Goal: Information Seeking & Learning: Understand process/instructions

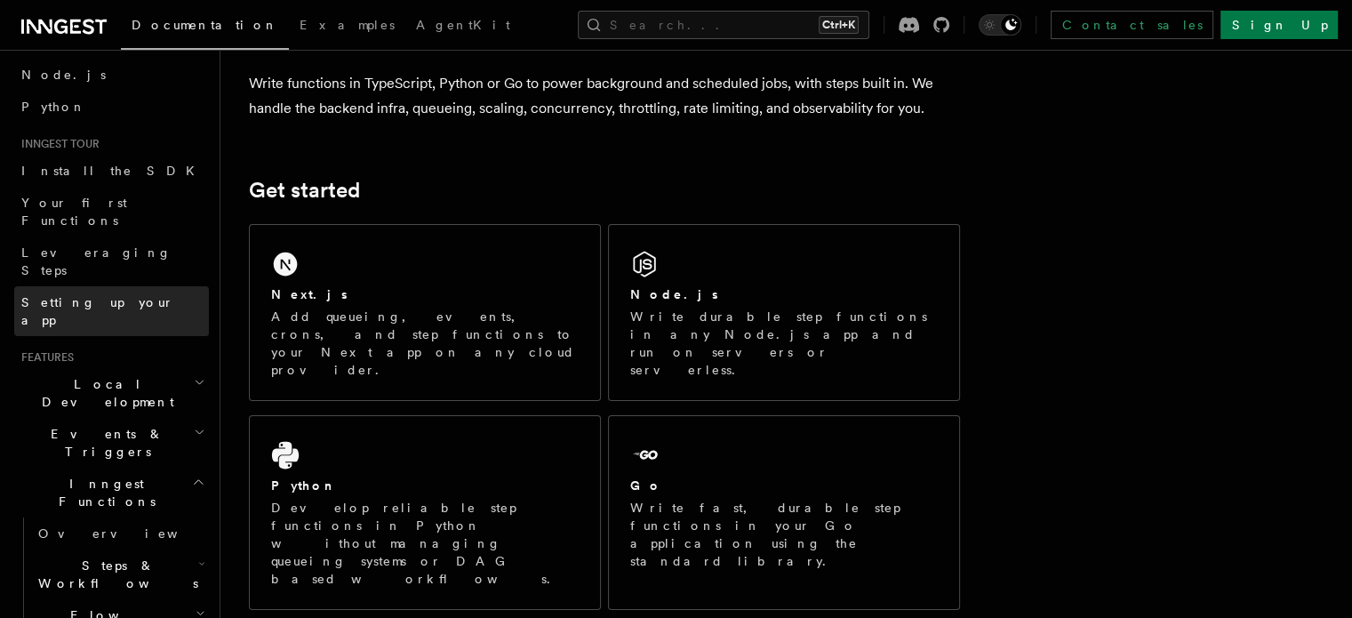
scroll to position [107, 0]
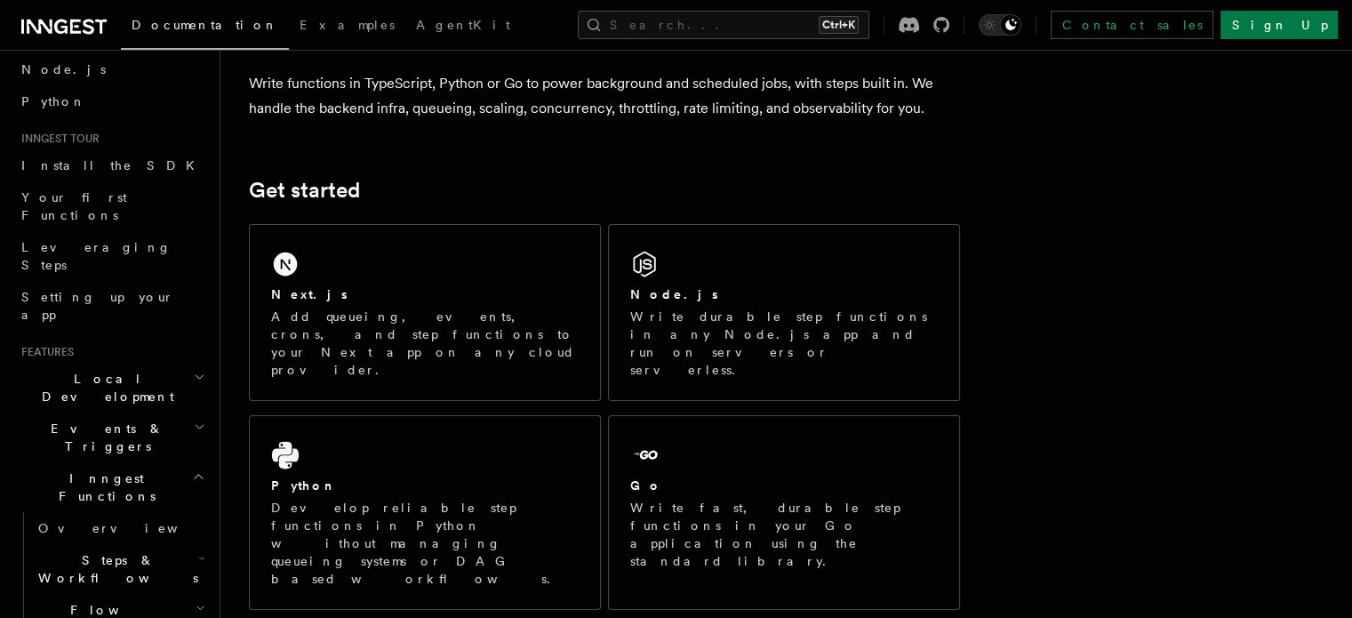
click at [194, 370] on icon "button" at bounding box center [200, 377] width 12 height 14
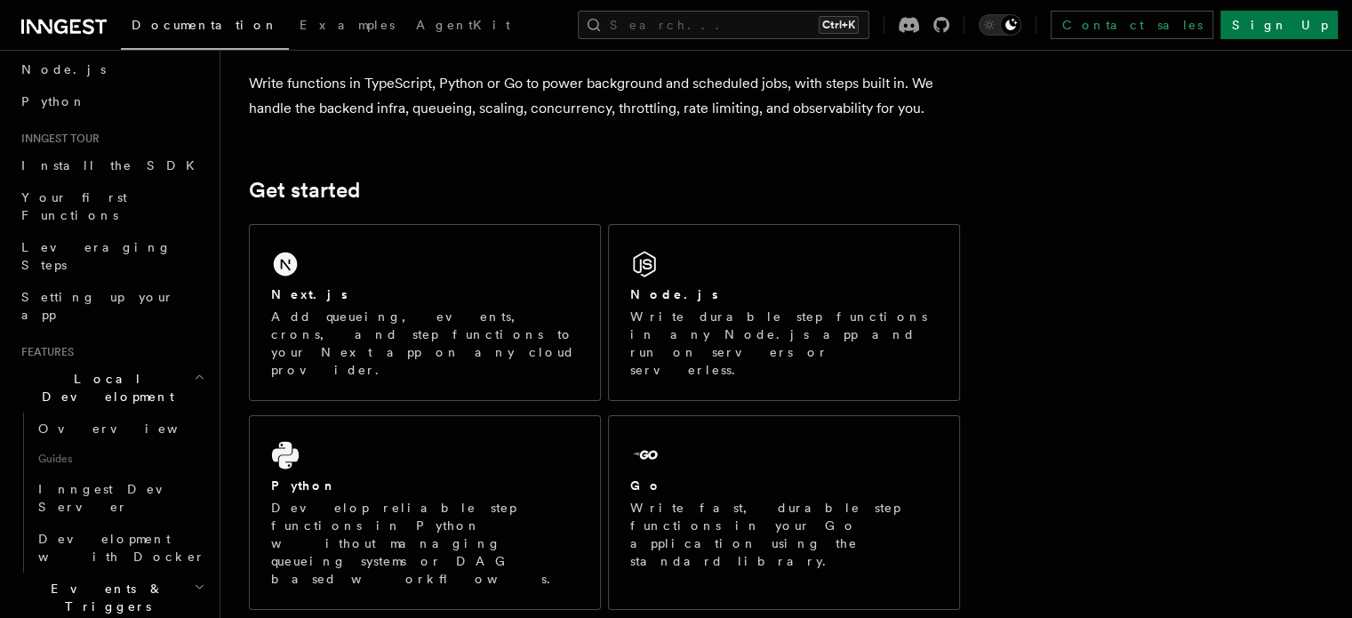
click at [175, 363] on h2 "Local Development" at bounding box center [111, 388] width 195 height 50
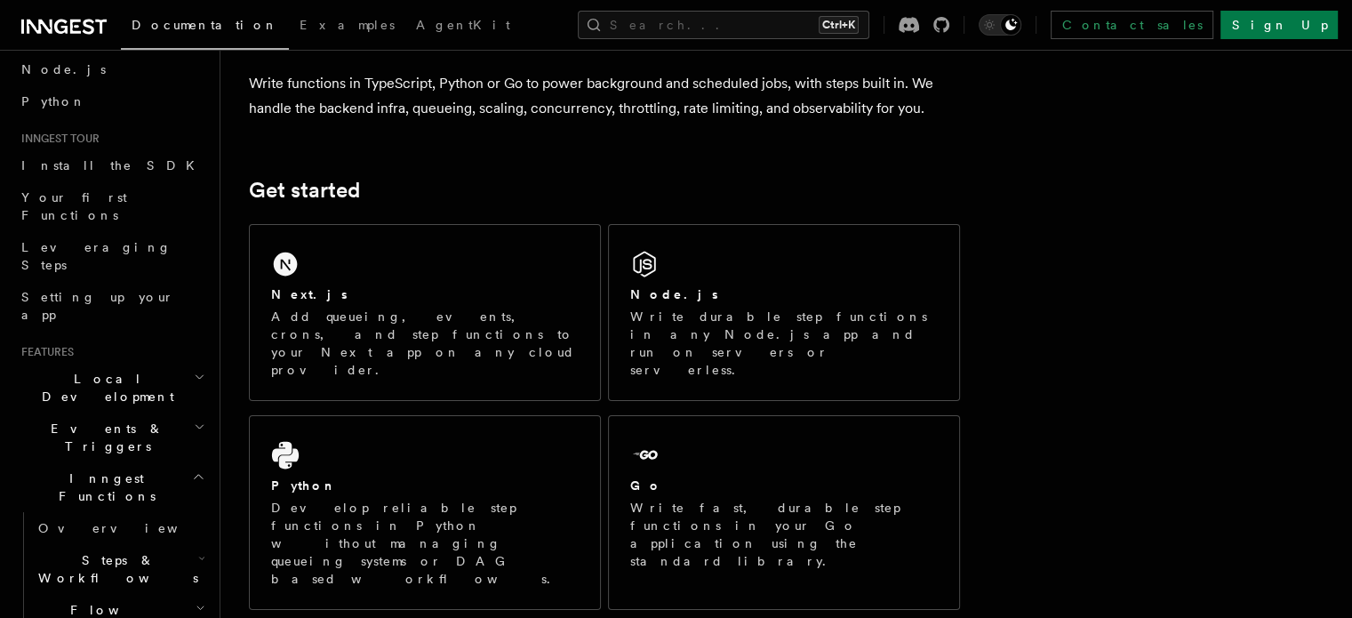
click at [194, 420] on icon "button" at bounding box center [200, 427] width 12 height 14
click at [185, 462] on h2 "Inngest Functions" at bounding box center [111, 487] width 195 height 50
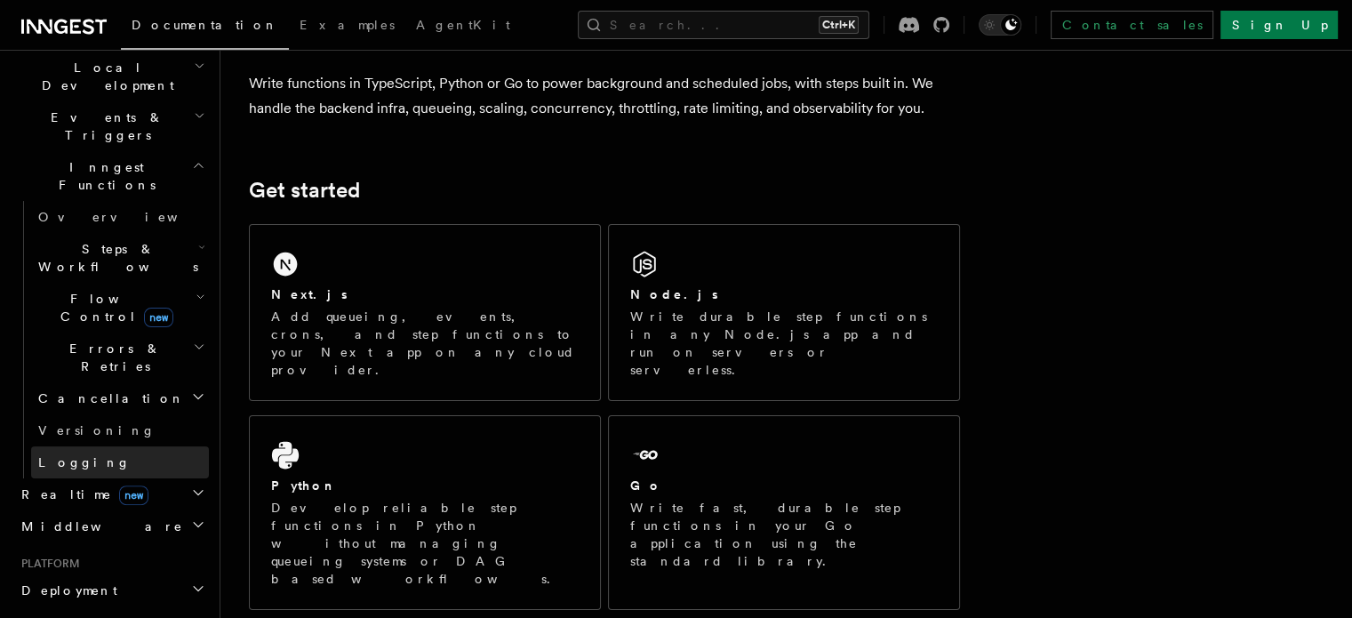
scroll to position [419, 0]
click at [174, 477] on h2 "Realtime new" at bounding box center [111, 493] width 195 height 32
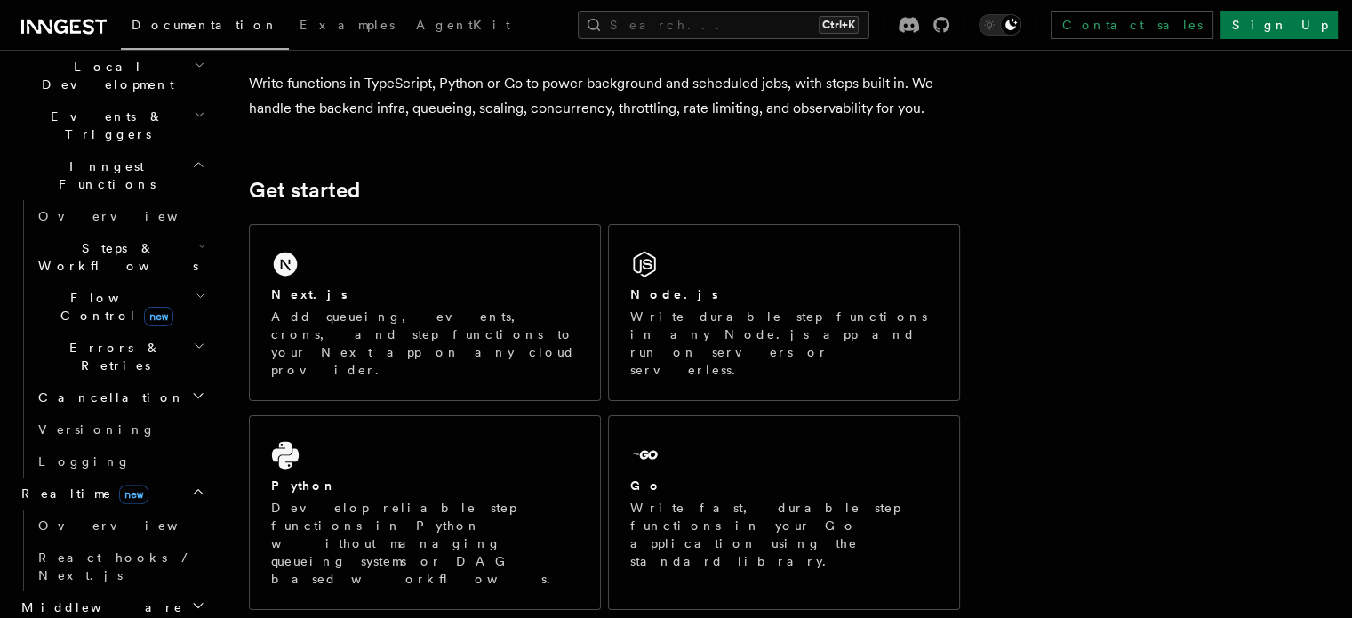
click at [174, 477] on h2 "Realtime new" at bounding box center [111, 493] width 195 height 32
click at [177, 509] on h2 "Middleware" at bounding box center [111, 525] width 195 height 32
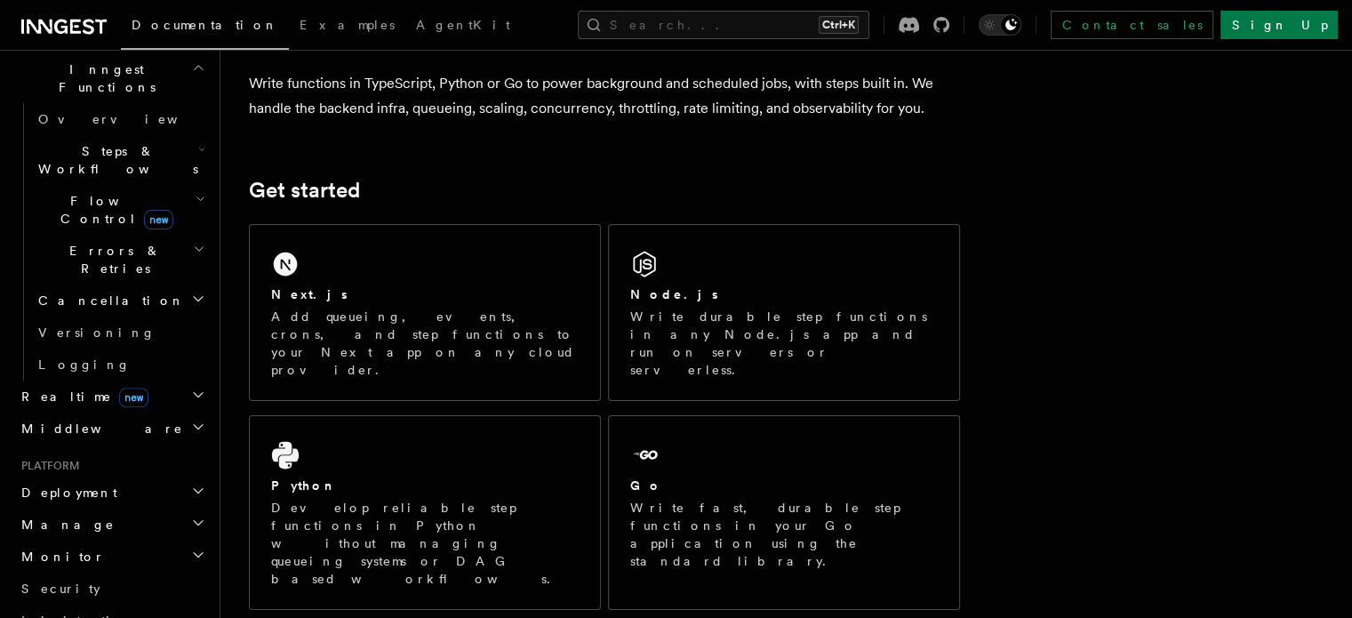
click at [156, 477] on h2 "Deployment" at bounding box center [111, 493] width 195 height 32
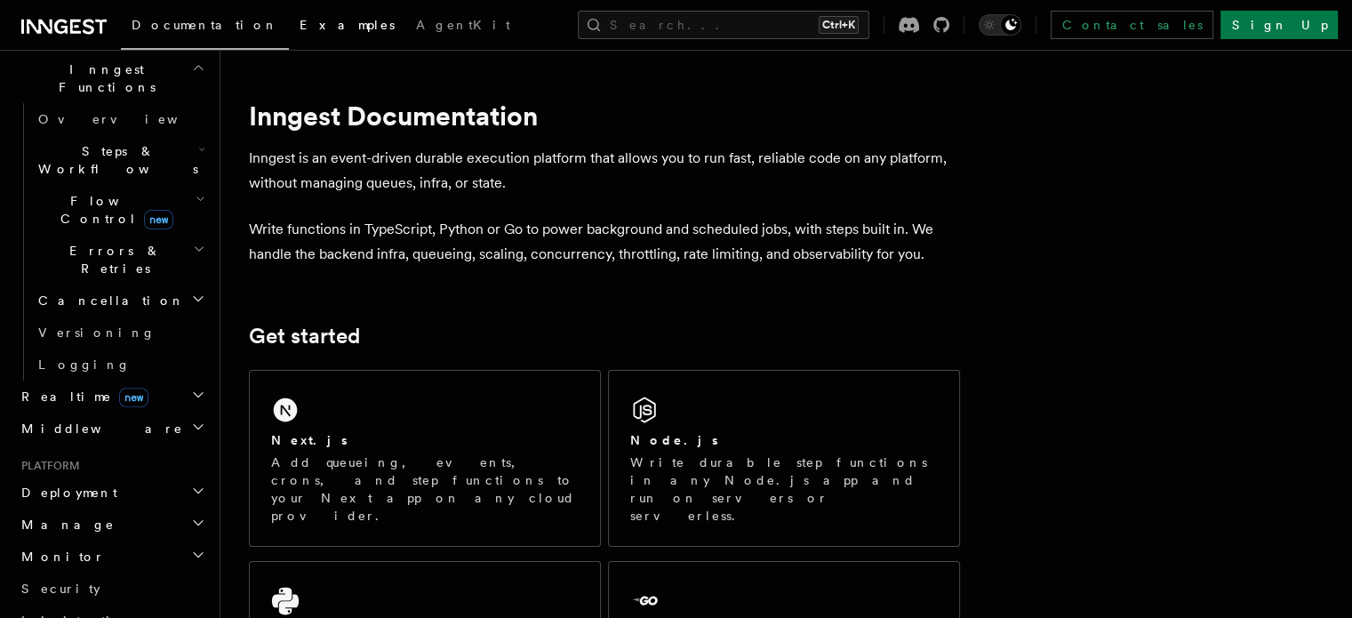
click at [300, 29] on span "Examples" at bounding box center [347, 25] width 95 height 14
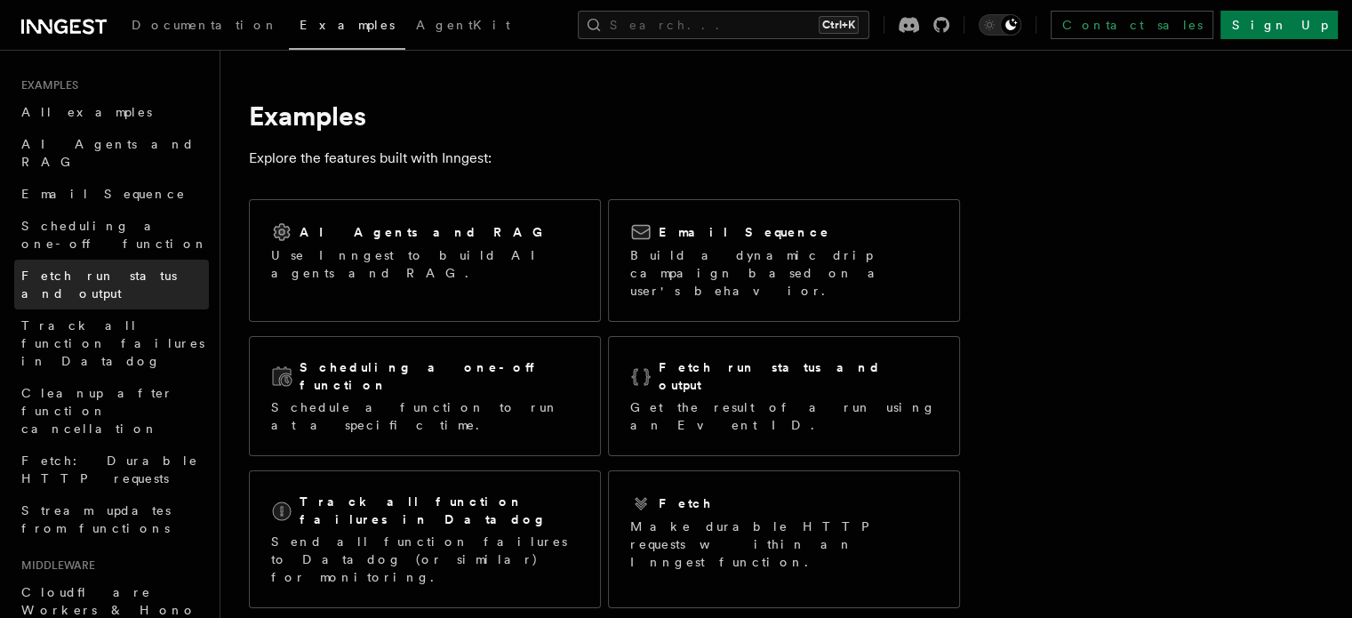
click at [99, 269] on span "Fetch run status and output" at bounding box center [99, 285] width 156 height 32
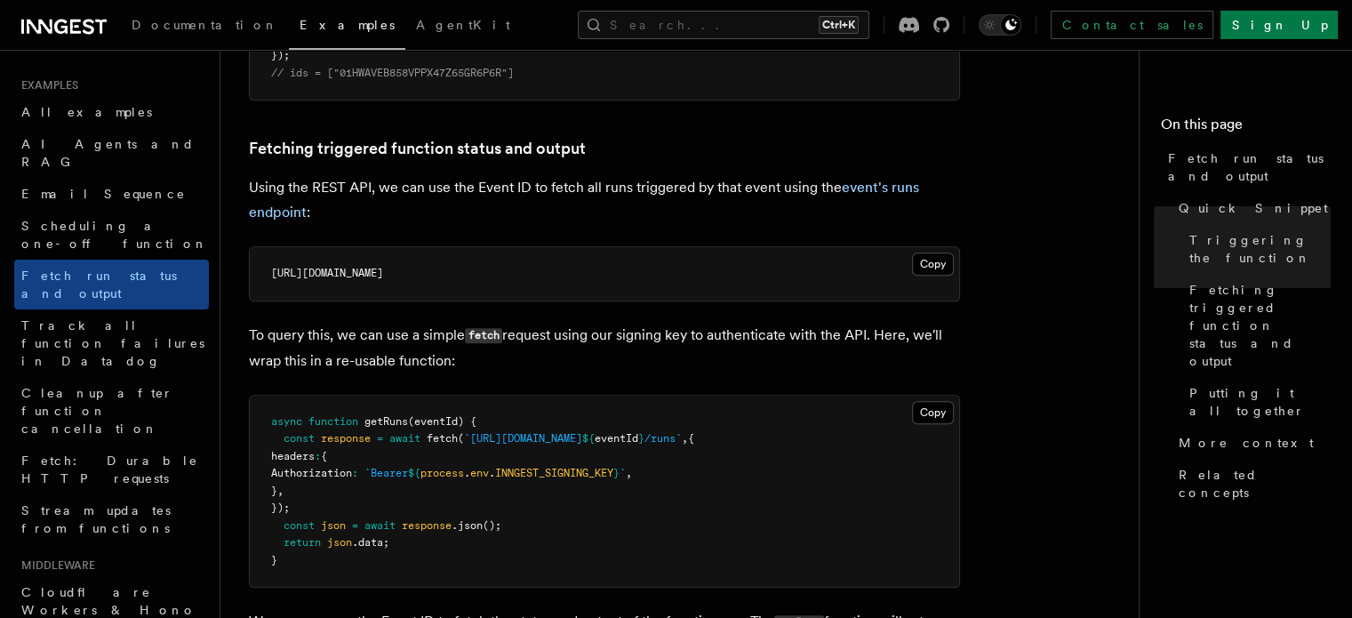
scroll to position [950, 0]
drag, startPoint x: 419, startPoint y: 263, endPoint x: 260, endPoint y: 271, distance: 159.3
click at [260, 271] on pre "[URL][DOMAIN_NAME]" at bounding box center [604, 272] width 709 height 53
copy span "[URL][DOMAIN_NAME]"
